Goal: Information Seeking & Learning: Learn about a topic

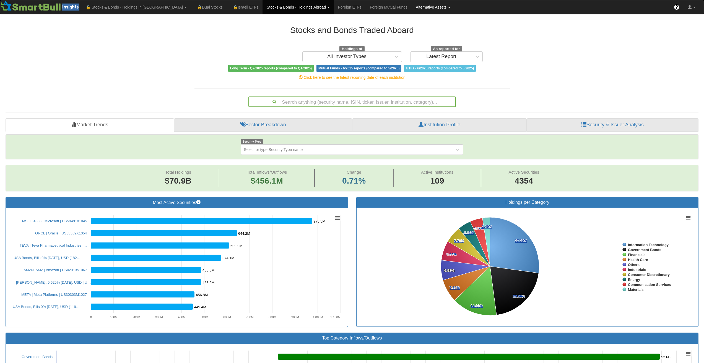
click at [412, 4] on link "Alternative Assets" at bounding box center [433, 7] width 43 height 14
click at [412, 35] on link "All Assets" at bounding box center [440, 33] width 57 height 7
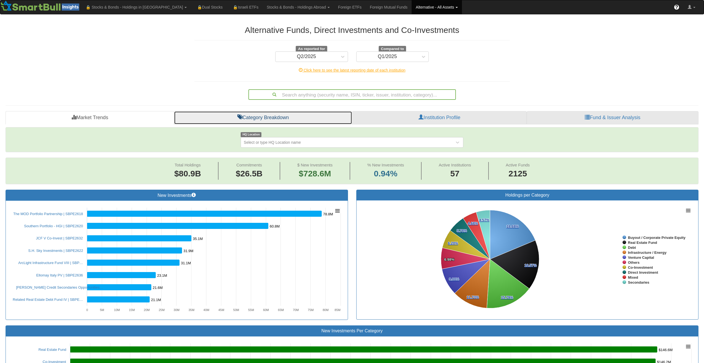
click at [288, 115] on link "Category Breakdown" at bounding box center [263, 117] width 178 height 13
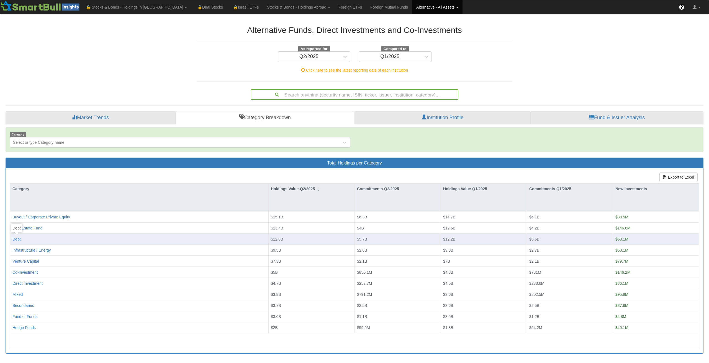
click at [14, 239] on div "Debt" at bounding box center [16, 240] width 8 height 6
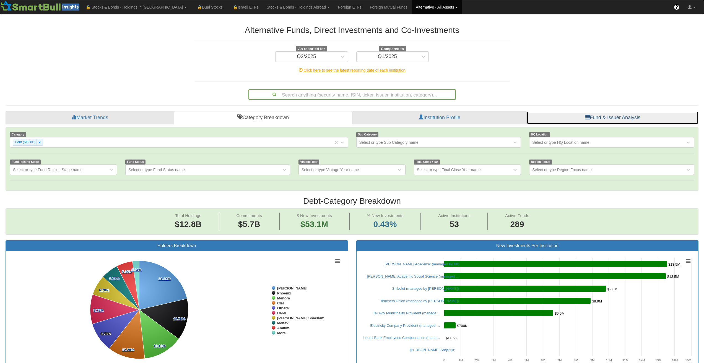
click at [607, 115] on link "Fund & Issuer Analysis" at bounding box center [613, 117] width 172 height 13
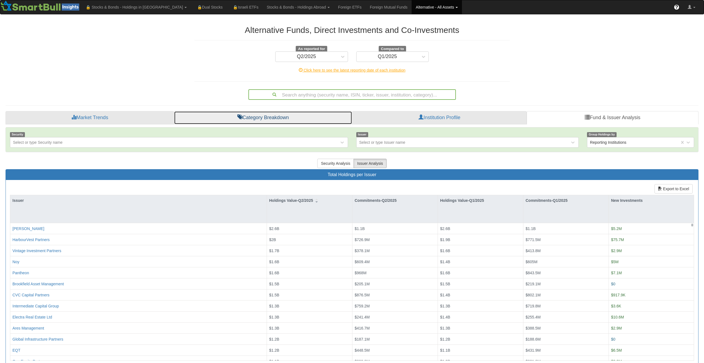
click at [257, 119] on link "Category Breakdown" at bounding box center [263, 117] width 178 height 13
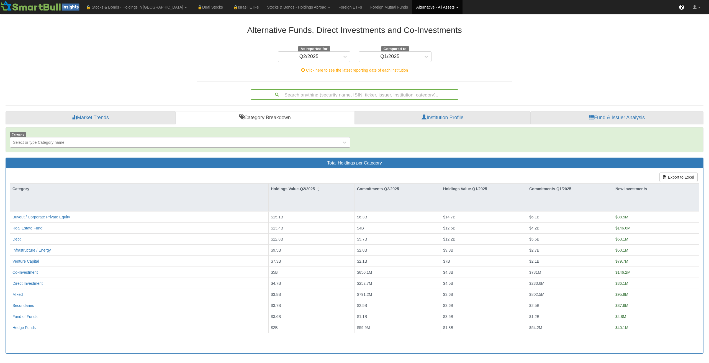
click at [96, 142] on div "Select or type Category name" at bounding box center [175, 142] width 331 height 9
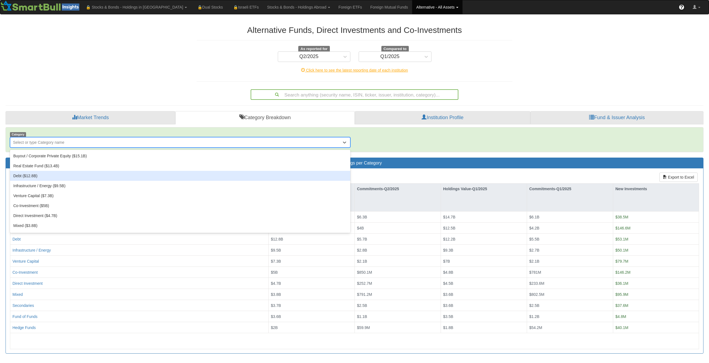
click at [68, 175] on div "Debt ($12.8B)" at bounding box center [180, 176] width 340 height 10
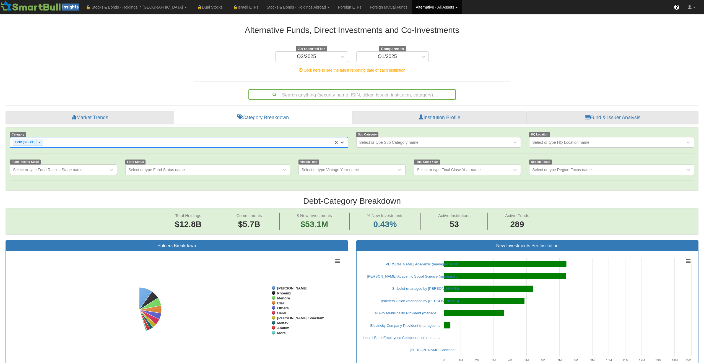
click at [67, 173] on div "Select or type Fund Raising Stage name" at bounding box center [59, 170] width 98 height 9
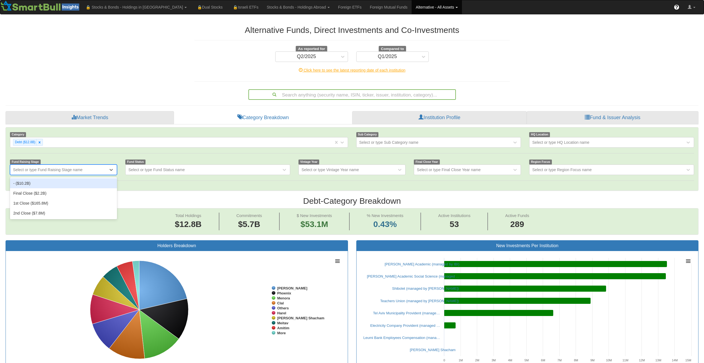
scroll to position [11, 683]
click at [67, 170] on div "Select or type Fund Raising Stage name" at bounding box center [47, 170] width 69 height 6
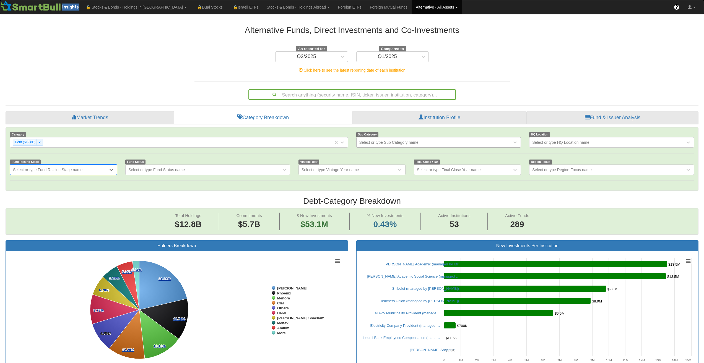
click at [402, 139] on div "Select or type Sub Category name" at bounding box center [435, 142] width 156 height 9
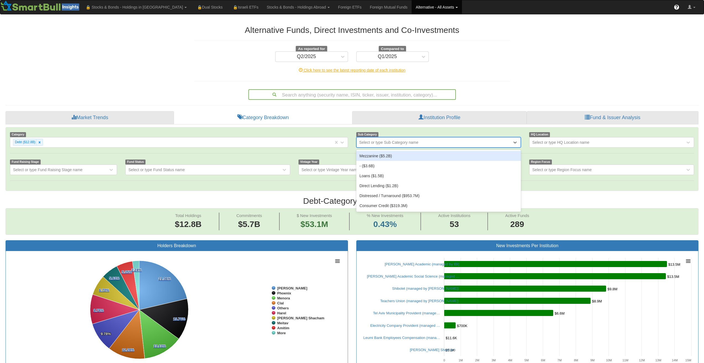
click at [402, 139] on div "Select or type Sub Category name" at bounding box center [435, 142] width 156 height 9
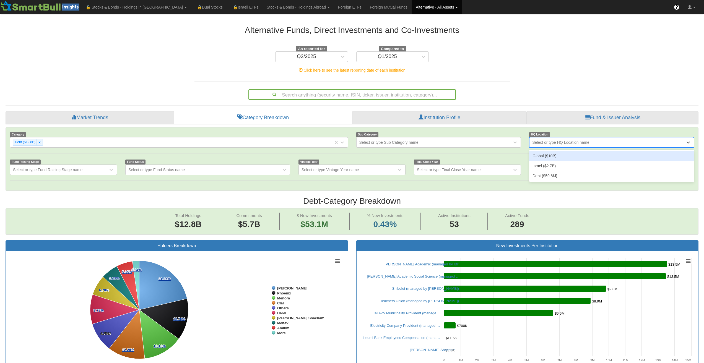
click at [582, 141] on div "Select or type HQ Location name" at bounding box center [560, 143] width 57 height 6
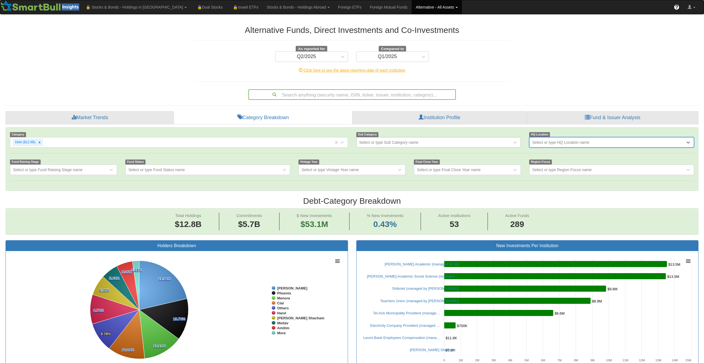
click at [431, 146] on div "Select or type Sub Category name" at bounding box center [435, 142] width 156 height 9
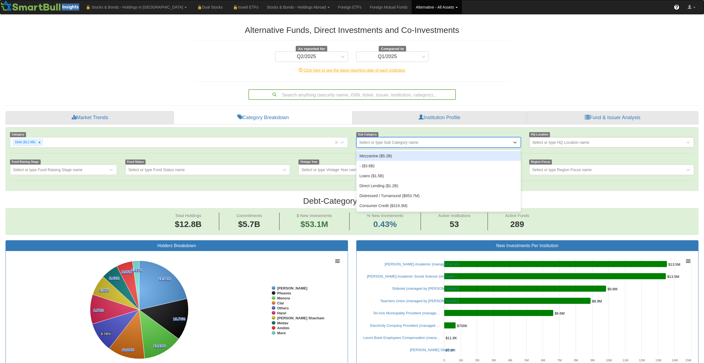
click at [557, 146] on div "Select or type HQ Location name" at bounding box center [608, 142] width 156 height 9
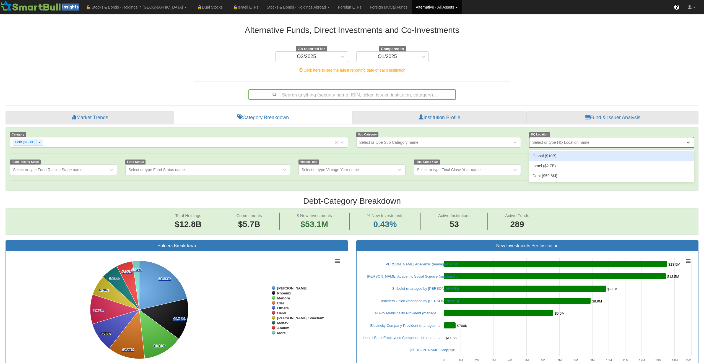
click at [552, 157] on div "Global ($10B)" at bounding box center [611, 156] width 165 height 10
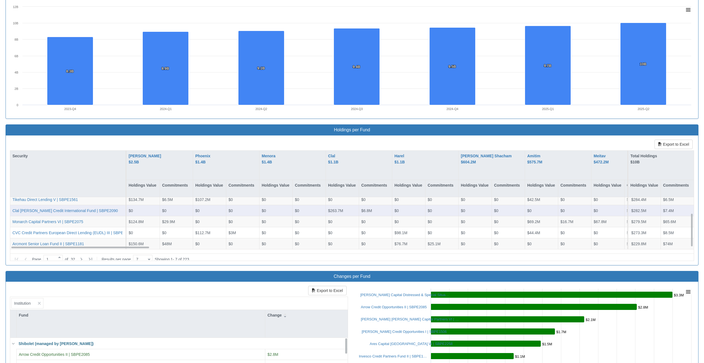
scroll to position [415, 0]
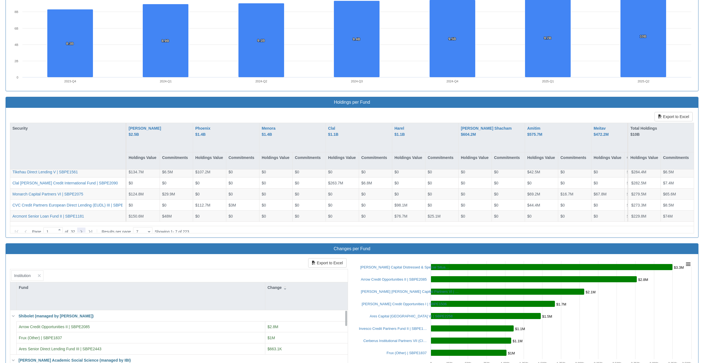
click at [82, 230] on icon at bounding box center [82, 231] width 2 height 3
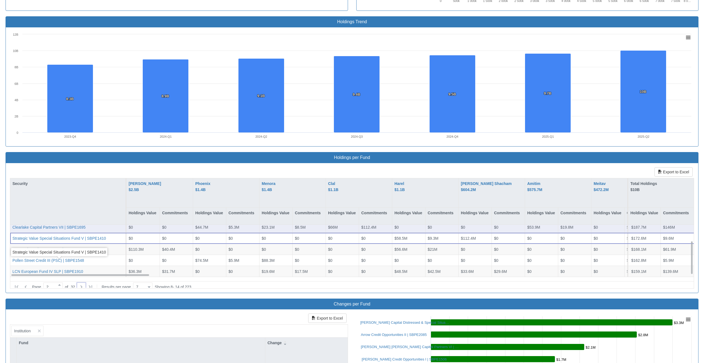
scroll to position [25, 0]
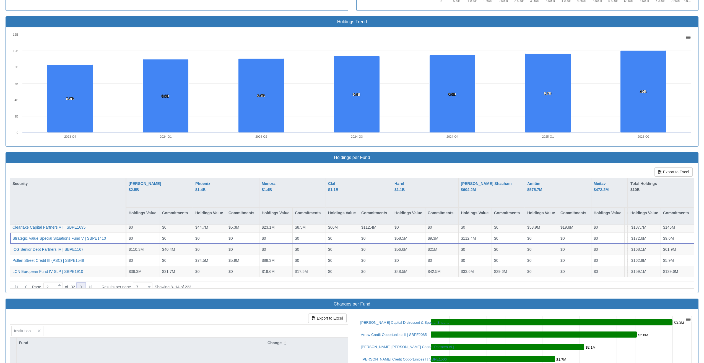
click at [82, 286] on icon at bounding box center [82, 287] width 2 height 3
click at [26, 284] on icon at bounding box center [25, 287] width 7 height 7
click at [85, 284] on icon at bounding box center [81, 287] width 7 height 7
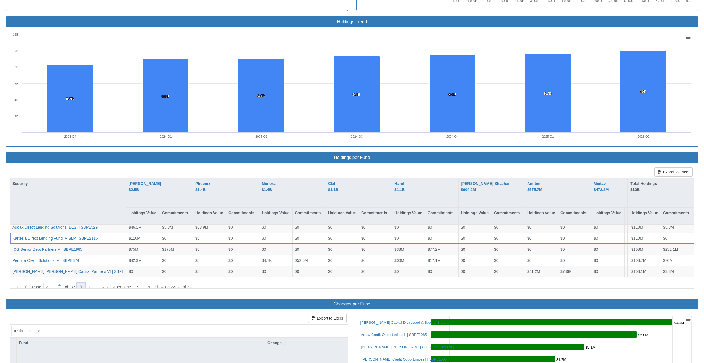
type input "5"
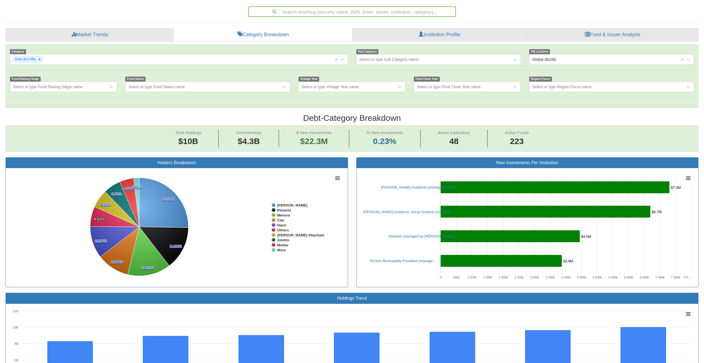
scroll to position [0, 0]
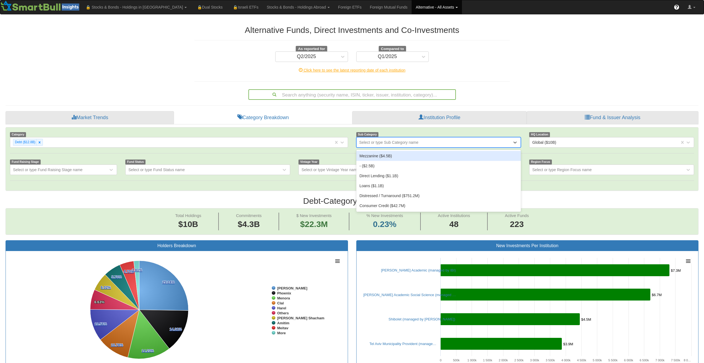
click at [436, 144] on div "Select or type Sub Category name" at bounding box center [435, 142] width 156 height 9
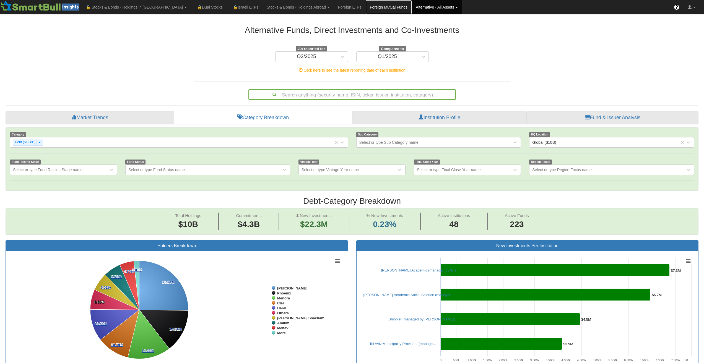
click at [366, 7] on link "Foreign Mutual Funds" at bounding box center [389, 7] width 46 height 14
